Goal: Navigation & Orientation: Find specific page/section

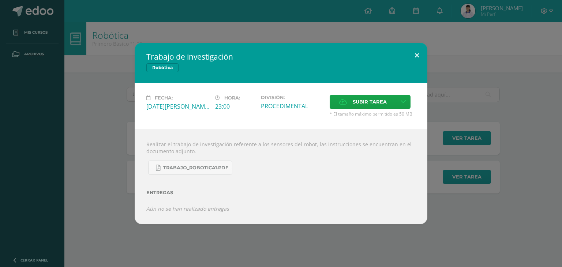
click at [419, 59] on button at bounding box center [417, 55] width 21 height 25
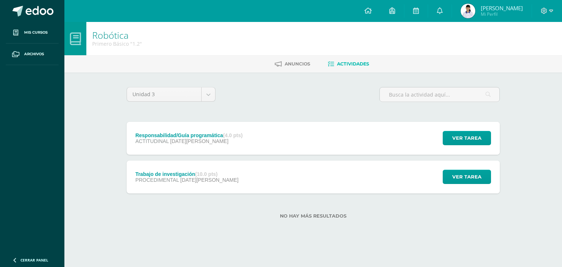
click at [490, 12] on span "Mi Perfil" at bounding box center [502, 14] width 42 height 6
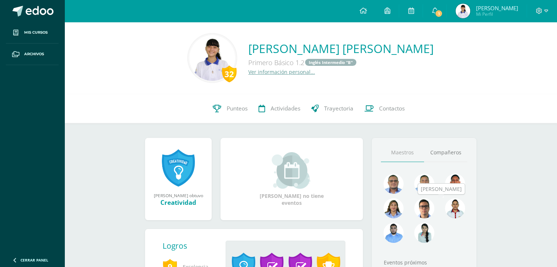
click at [454, 207] on img at bounding box center [455, 208] width 20 height 20
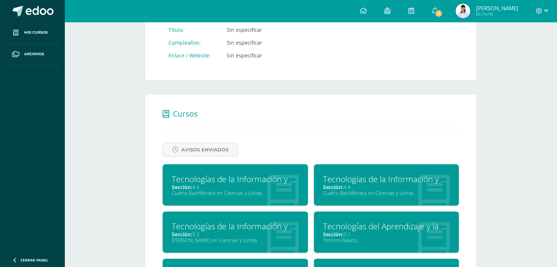
scroll to position [165, 0]
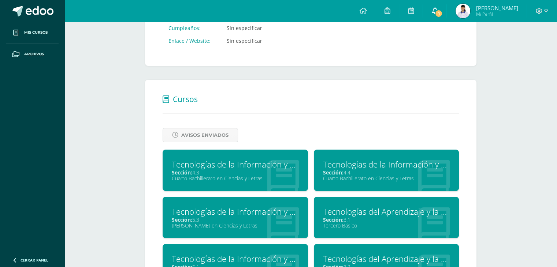
click at [432, 9] on icon at bounding box center [434, 10] width 6 height 7
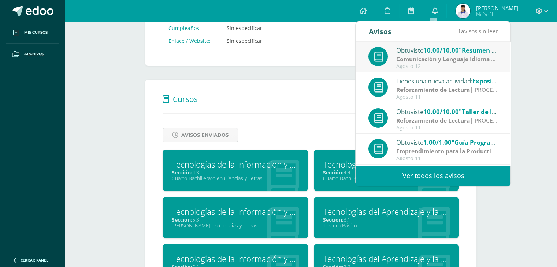
click at [433, 55] on strong "Comunicación y Lenguaje Idioma Español" at bounding box center [454, 59] width 117 height 8
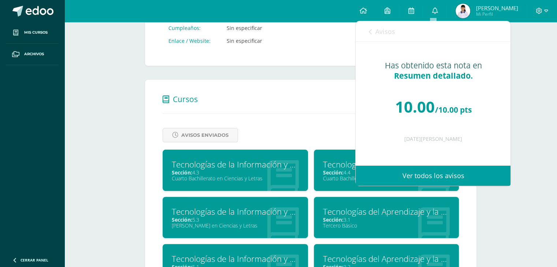
click at [540, 95] on div "Marlon Ivan García Interiano Cancelar Guardar Acerca de Marlon Ivan Pequeña bio…" at bounding box center [310, 253] width 492 height 792
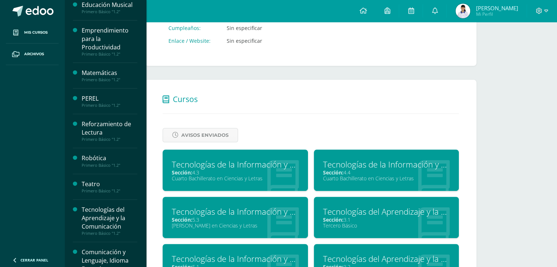
scroll to position [266, 0]
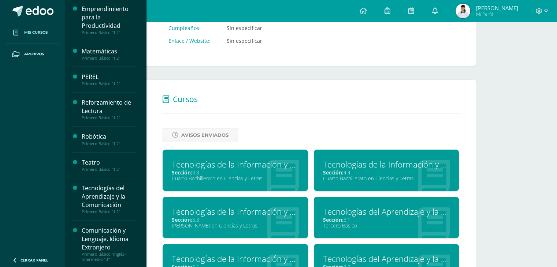
click at [46, 30] on span "Mis cursos" at bounding box center [35, 33] width 23 height 6
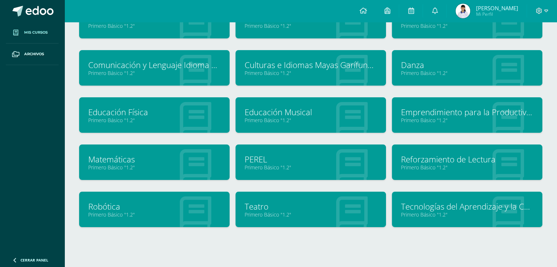
scroll to position [85, 0]
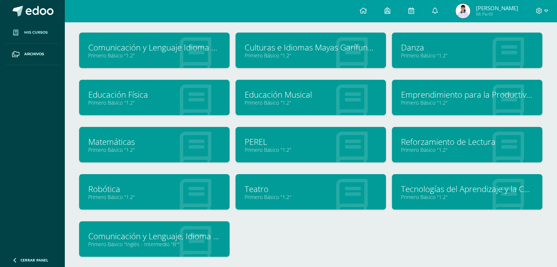
click at [105, 186] on link "Robótica" at bounding box center [154, 188] width 132 height 11
